Goal: Information Seeking & Learning: Understand process/instructions

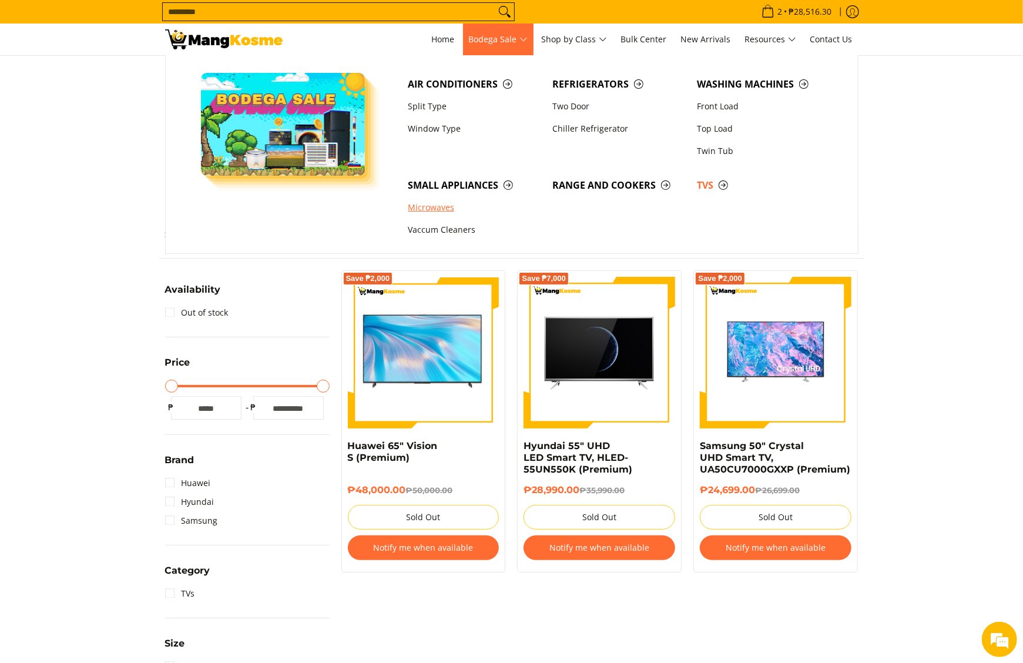
click at [444, 214] on link "Microwaves" at bounding box center [474, 208] width 145 height 22
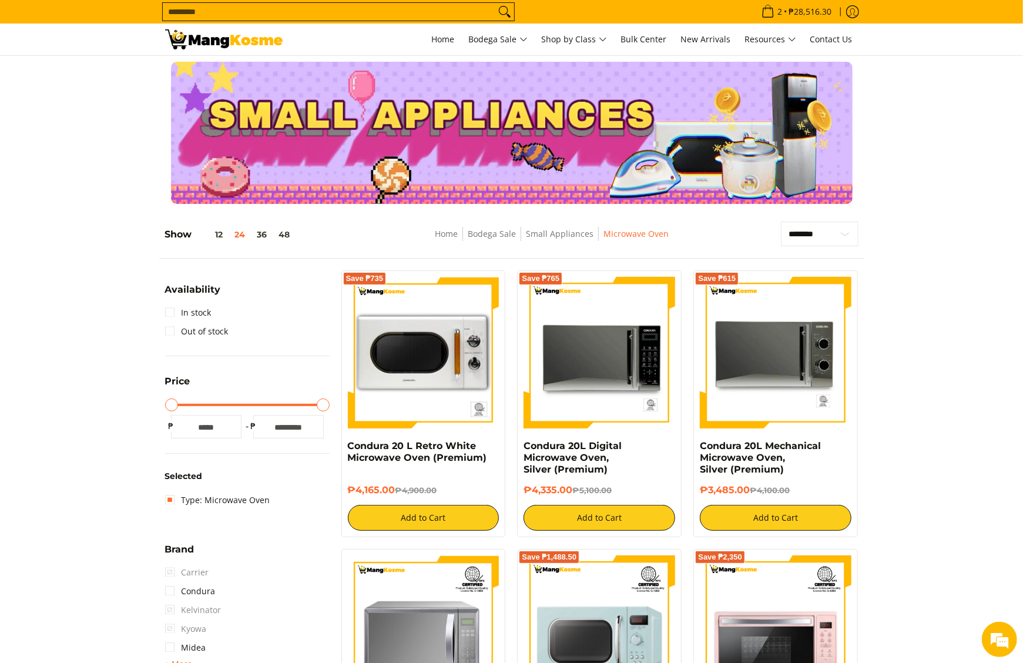
click at [457, 14] on input "Search..." at bounding box center [329, 12] width 333 height 18
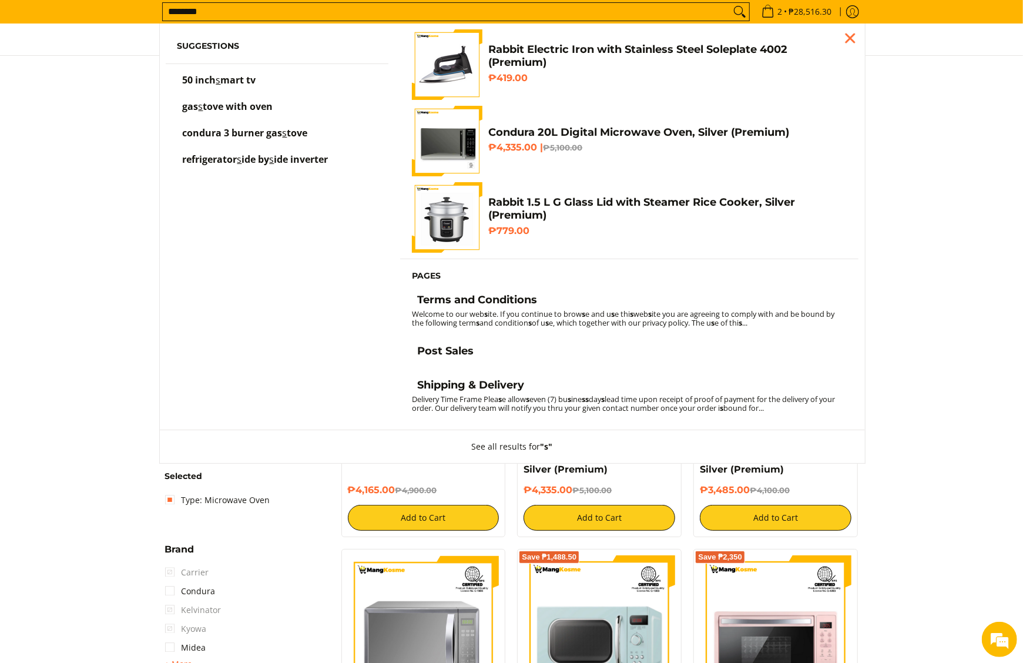
type input "********"
click at [730, 3] on button "Search" at bounding box center [739, 12] width 19 height 18
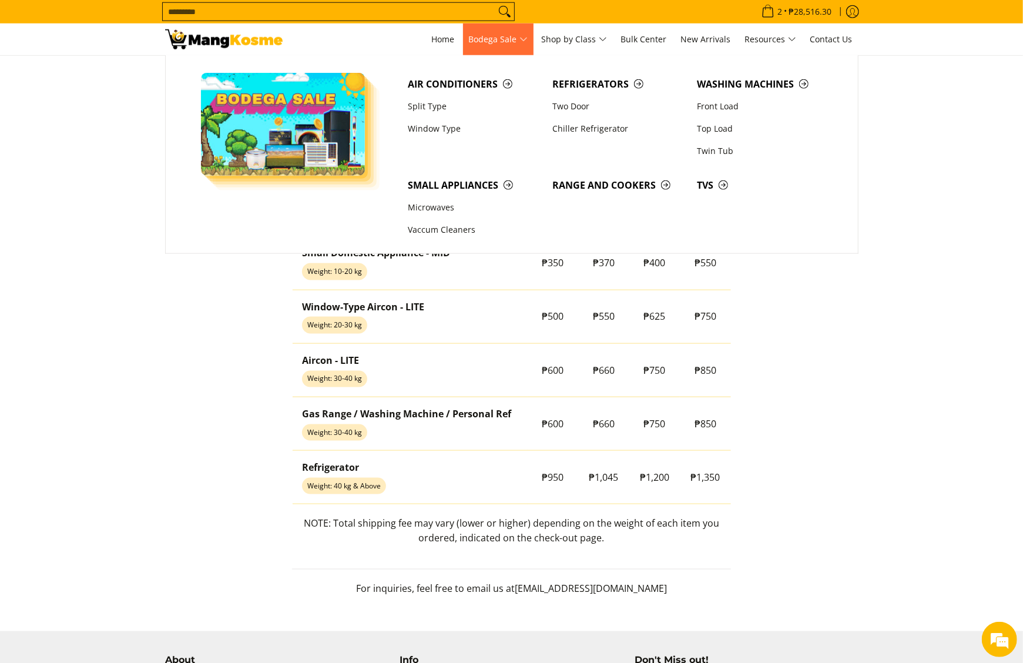
scroll to position [911, 0]
click at [591, 196] on link "Range and Cookers" at bounding box center [619, 185] width 145 height 22
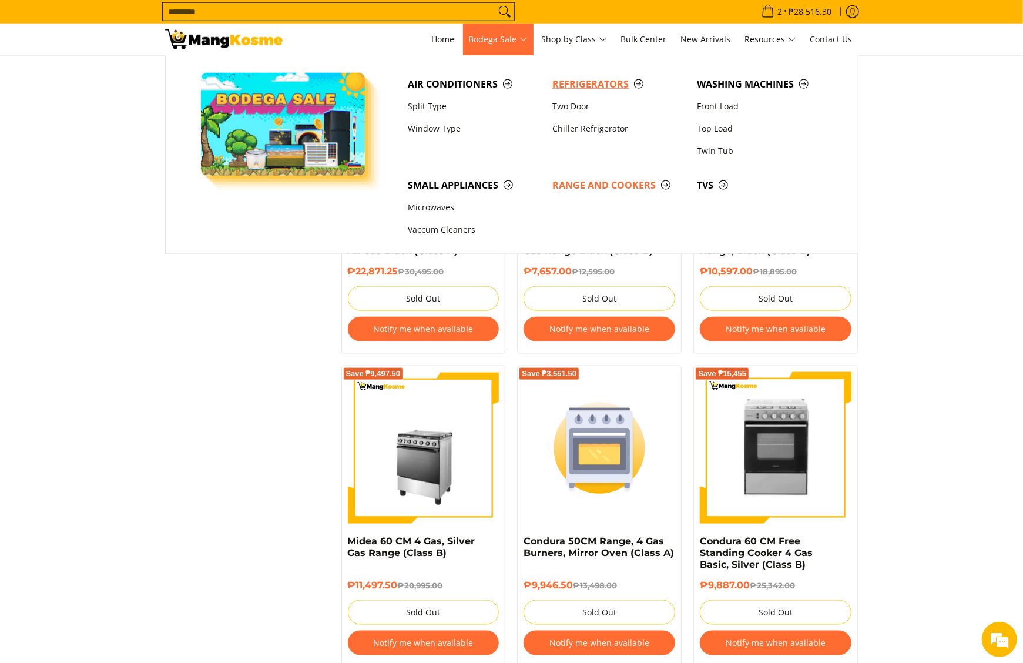
click at [572, 81] on span "Refrigerators" at bounding box center [618, 84] width 133 height 15
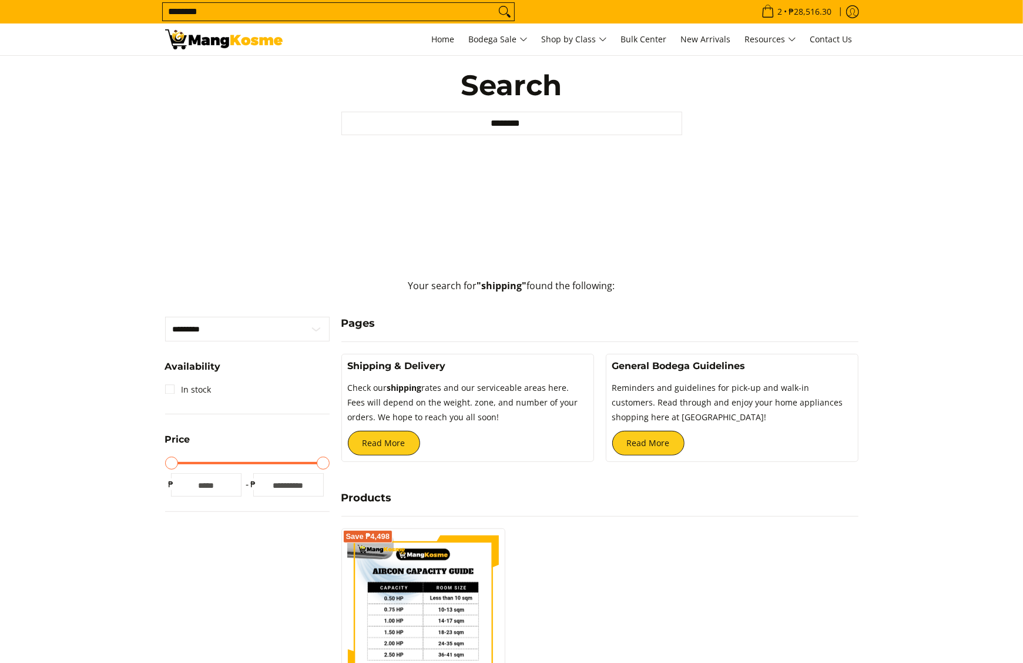
scroll to position [235, 0]
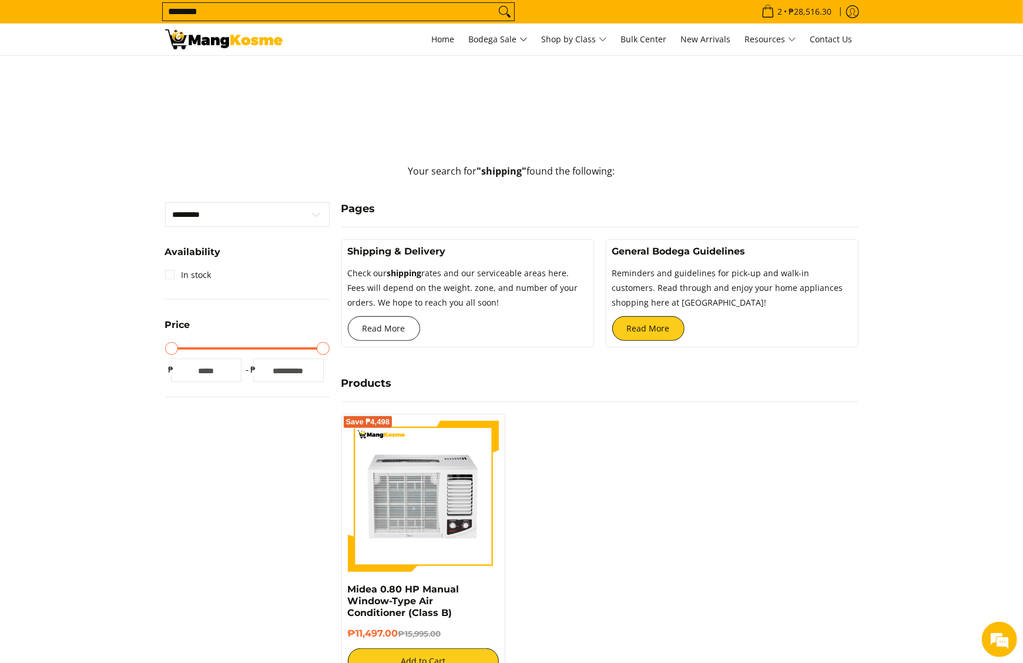
click at [396, 336] on link "Read More" at bounding box center [384, 328] width 72 height 25
